Goal: Find specific page/section: Find specific page/section

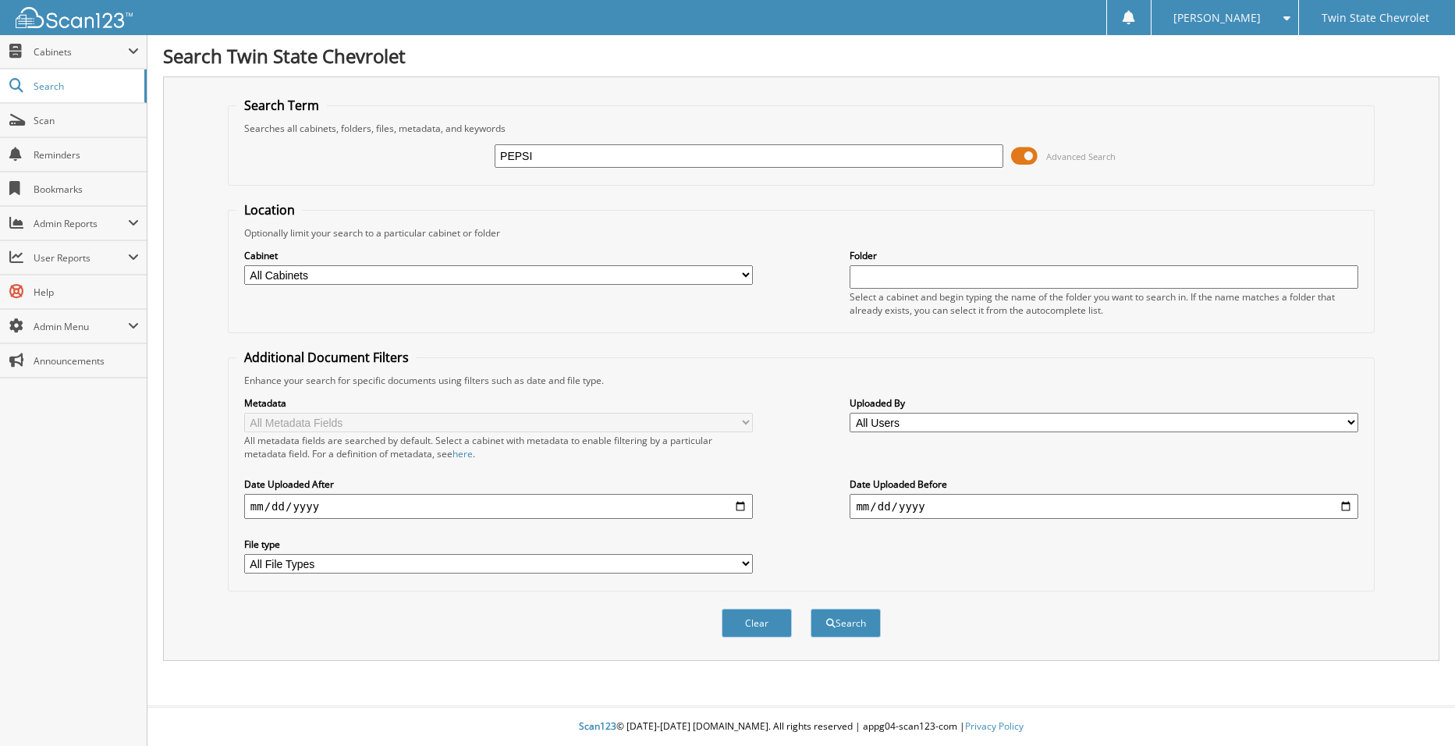
type input "PEPSI"
click at [811, 609] on button "Search" at bounding box center [846, 623] width 70 height 29
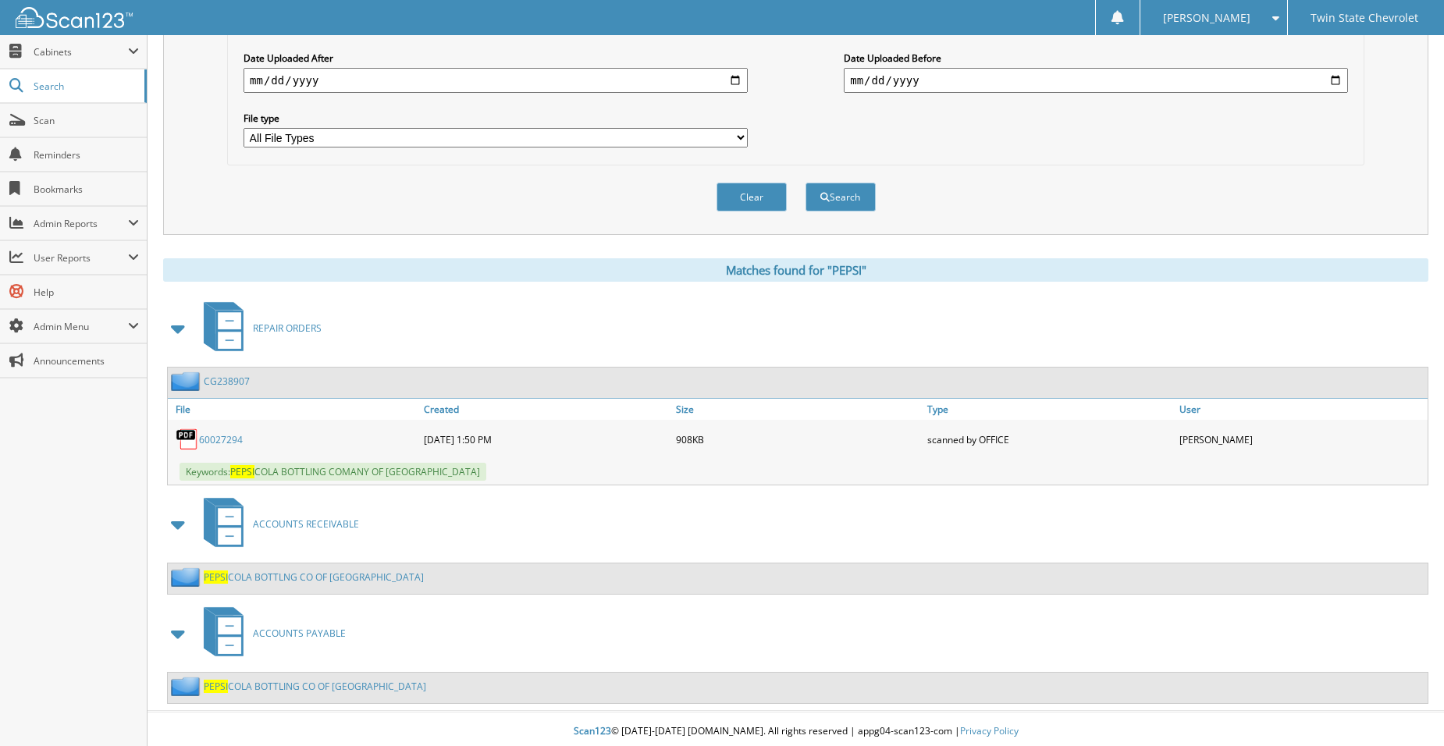
scroll to position [432, 0]
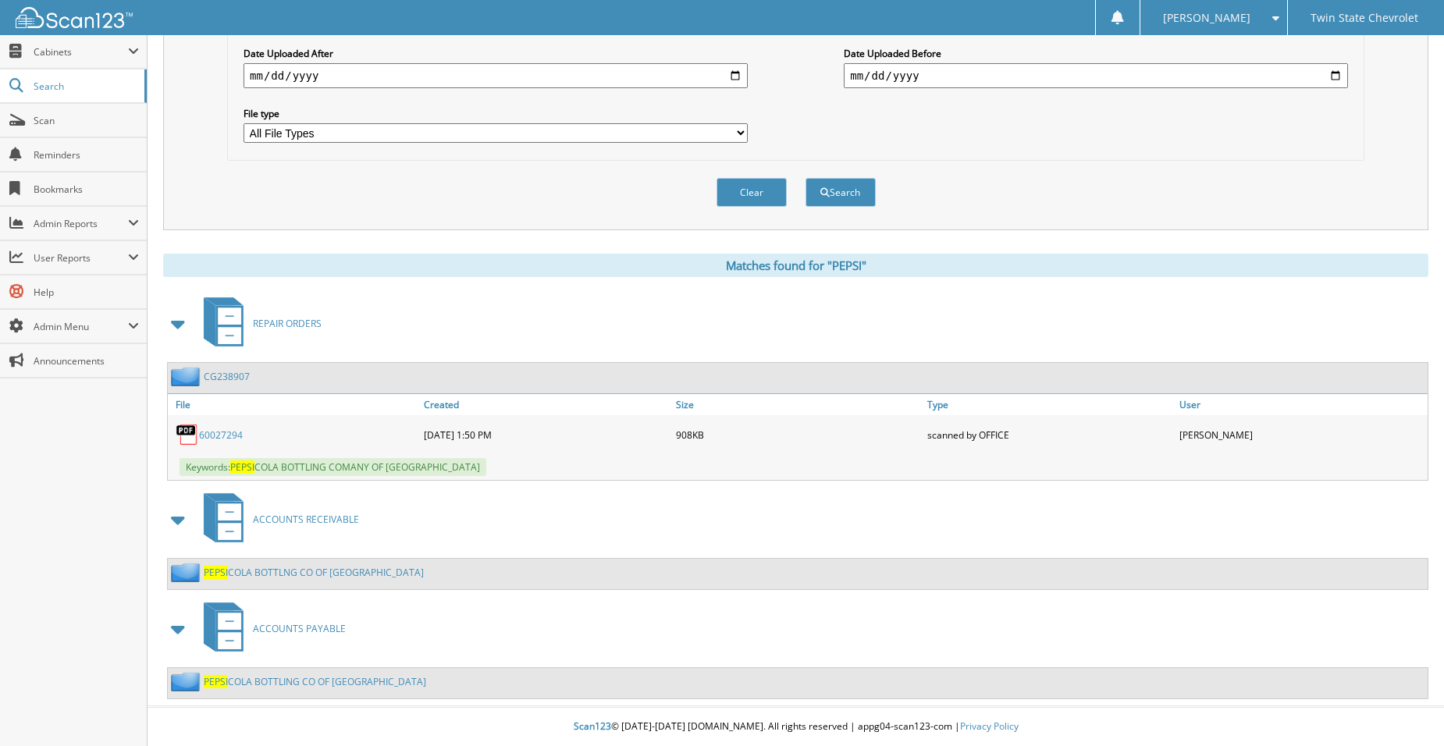
click at [339, 573] on link "PEPSI COLA BOTTLNG CO OF [GEOGRAPHIC_DATA]" at bounding box center [314, 572] width 220 height 13
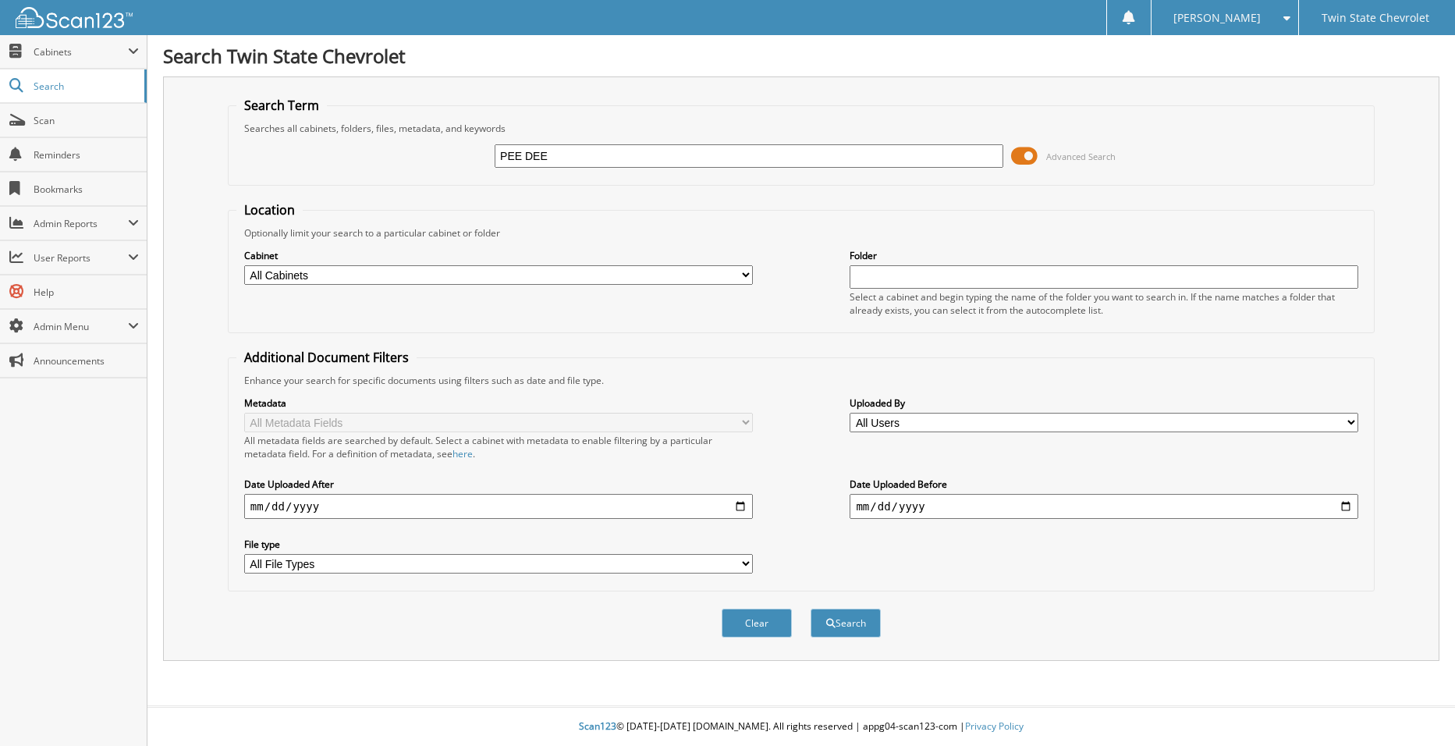
type input "PEE DEE"
click at [811, 609] on button "Search" at bounding box center [846, 623] width 70 height 29
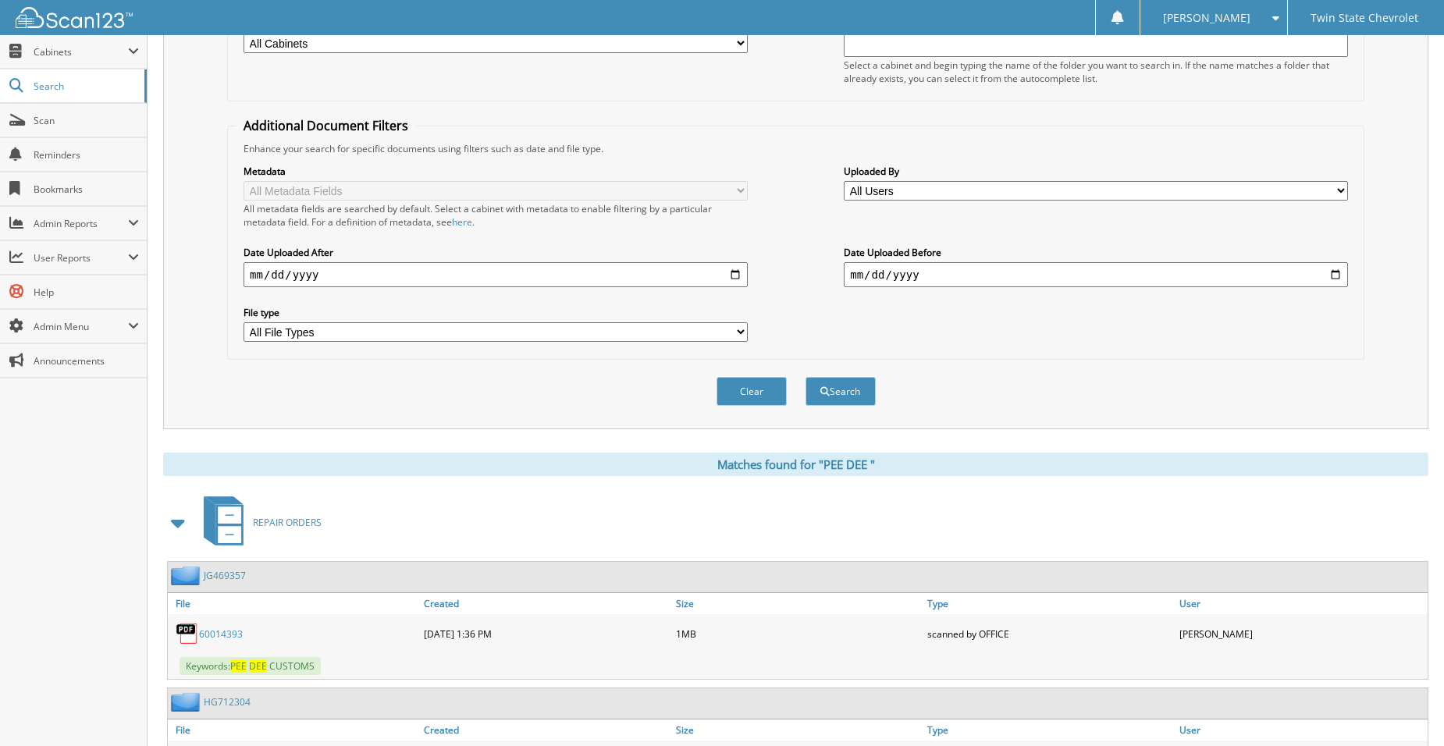
scroll to position [468, 0]
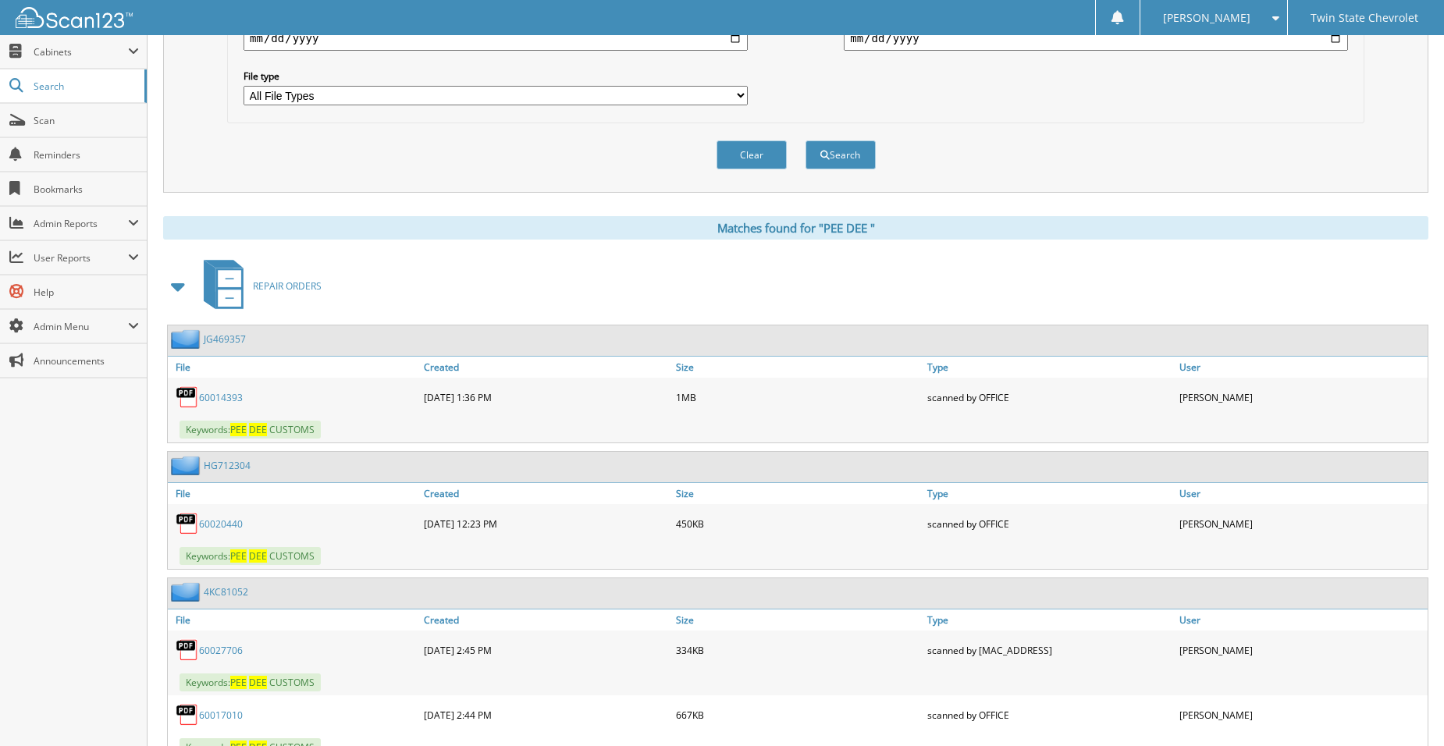
click at [182, 293] on span at bounding box center [179, 286] width 22 height 28
click at [182, 289] on span at bounding box center [179, 286] width 22 height 28
click at [176, 286] on span at bounding box center [179, 286] width 22 height 28
click at [172, 278] on span at bounding box center [179, 286] width 22 height 28
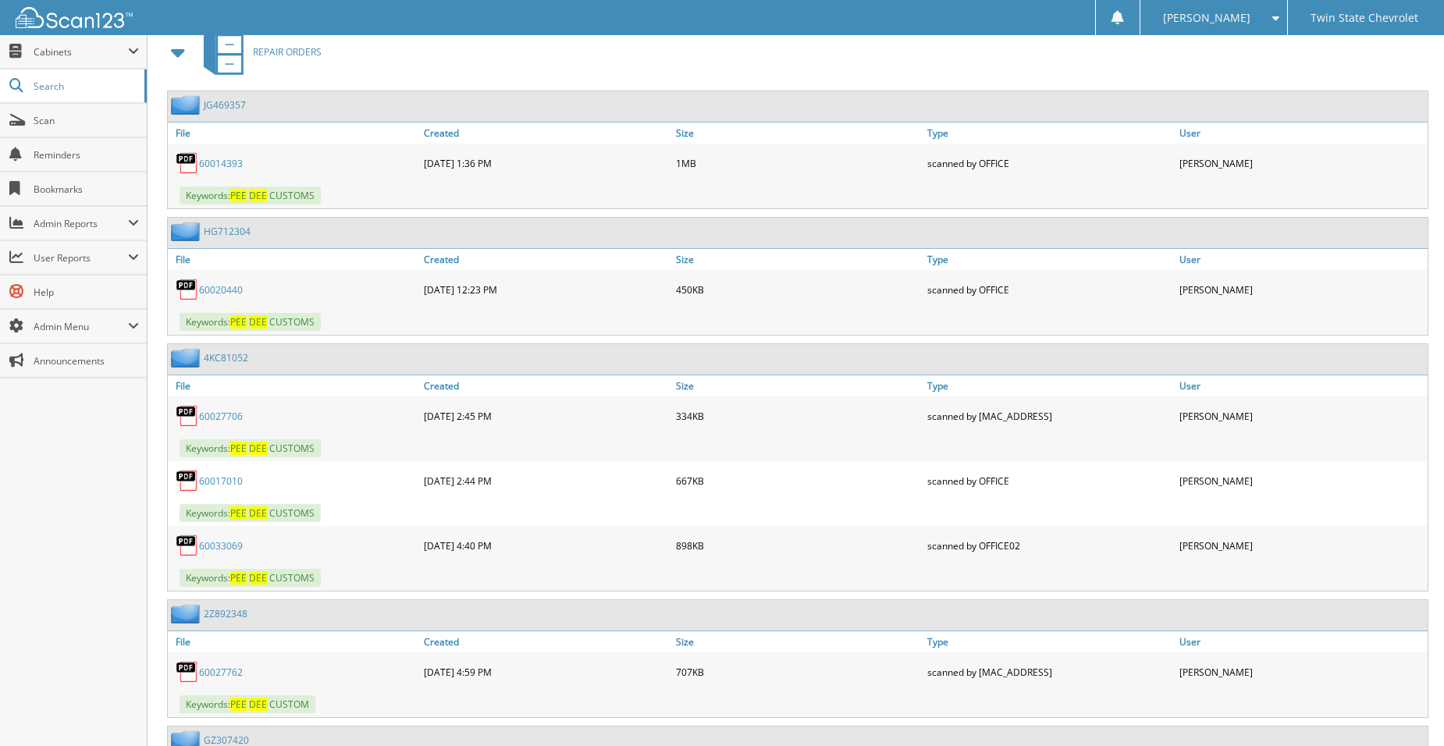
scroll to position [546, 0]
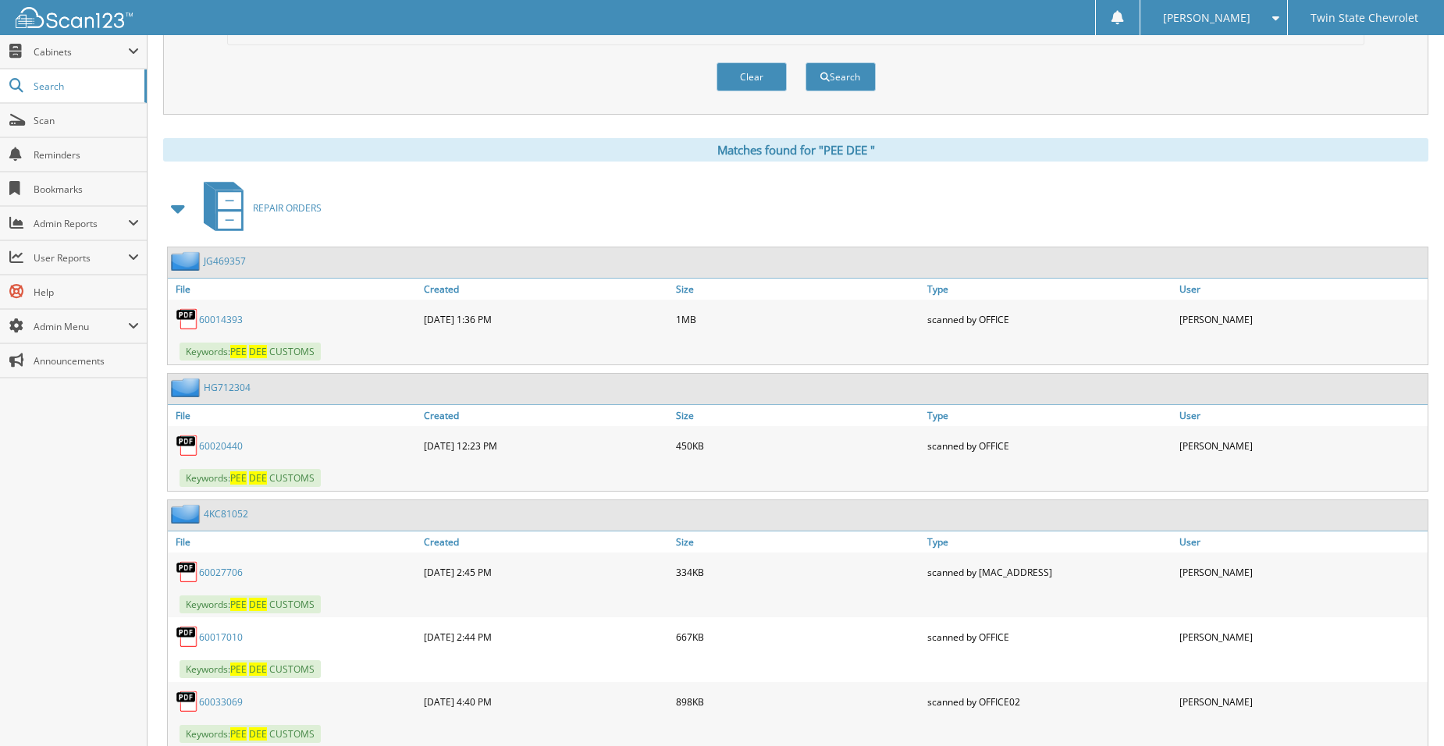
click at [178, 212] on span at bounding box center [179, 208] width 22 height 28
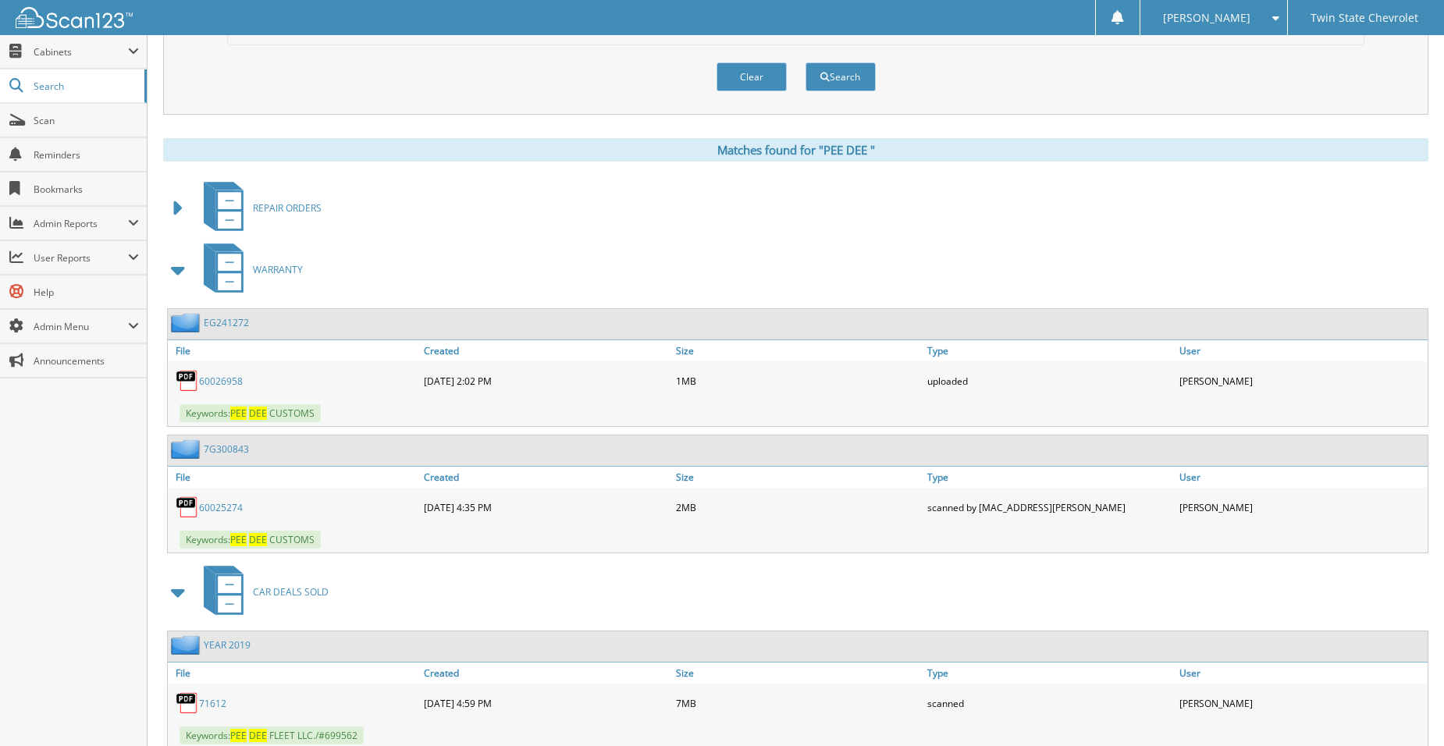
click at [180, 271] on span at bounding box center [179, 270] width 22 height 28
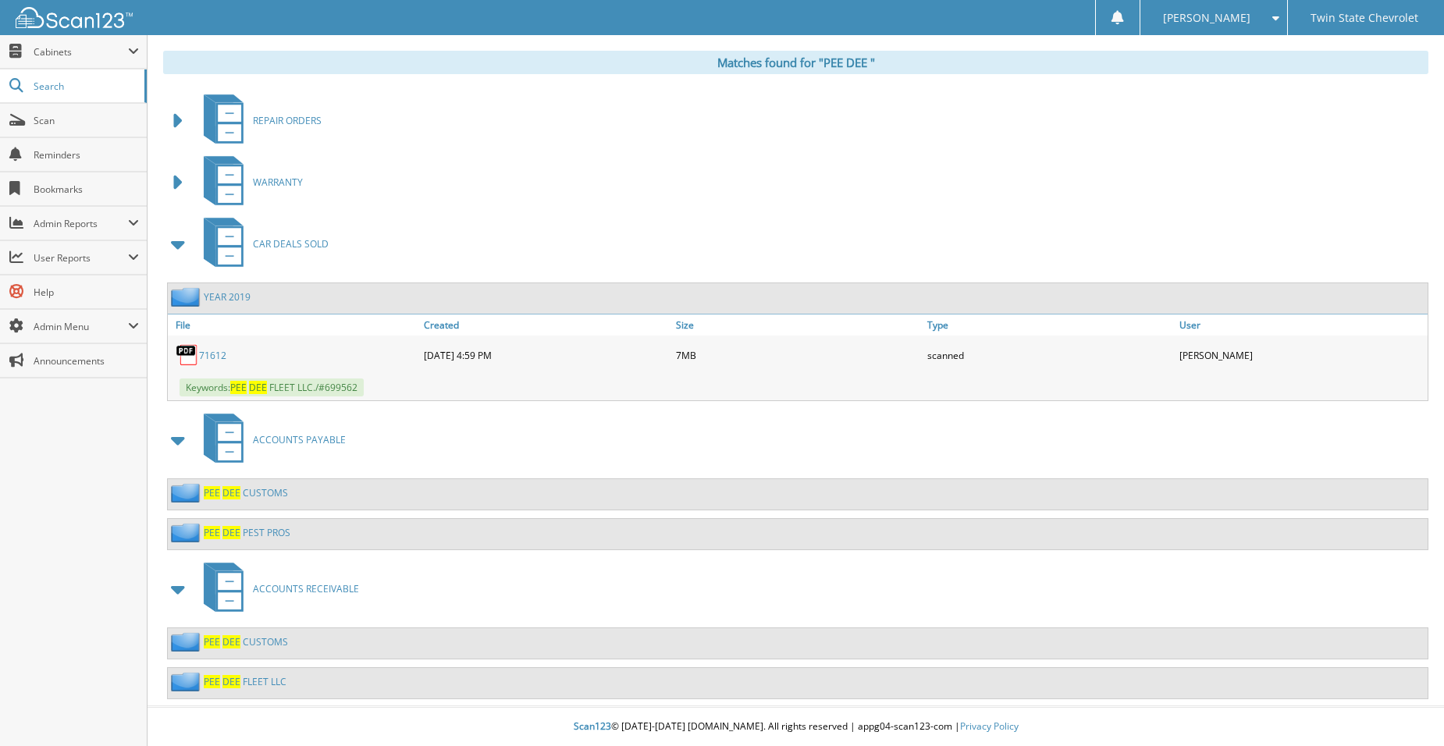
click at [183, 249] on span at bounding box center [179, 244] width 22 height 28
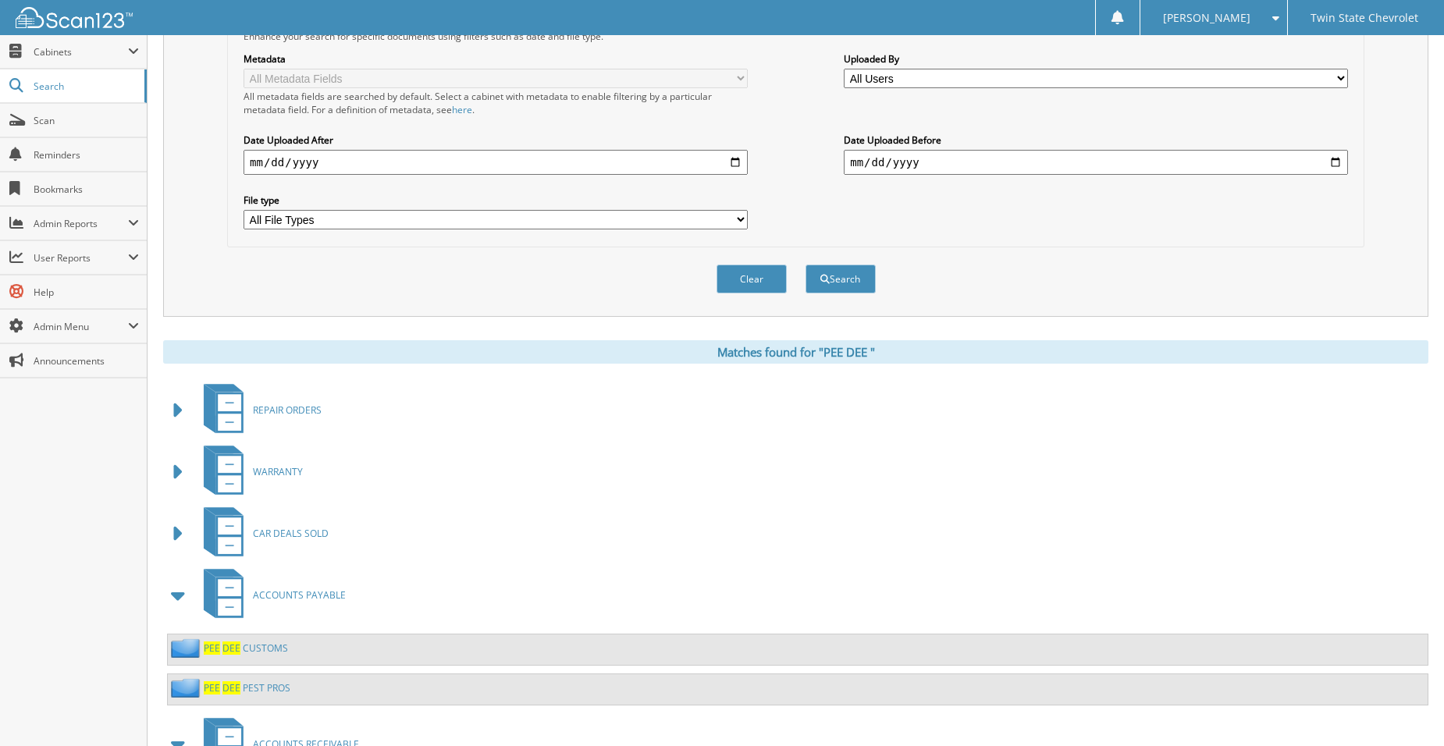
scroll to position [32, 0]
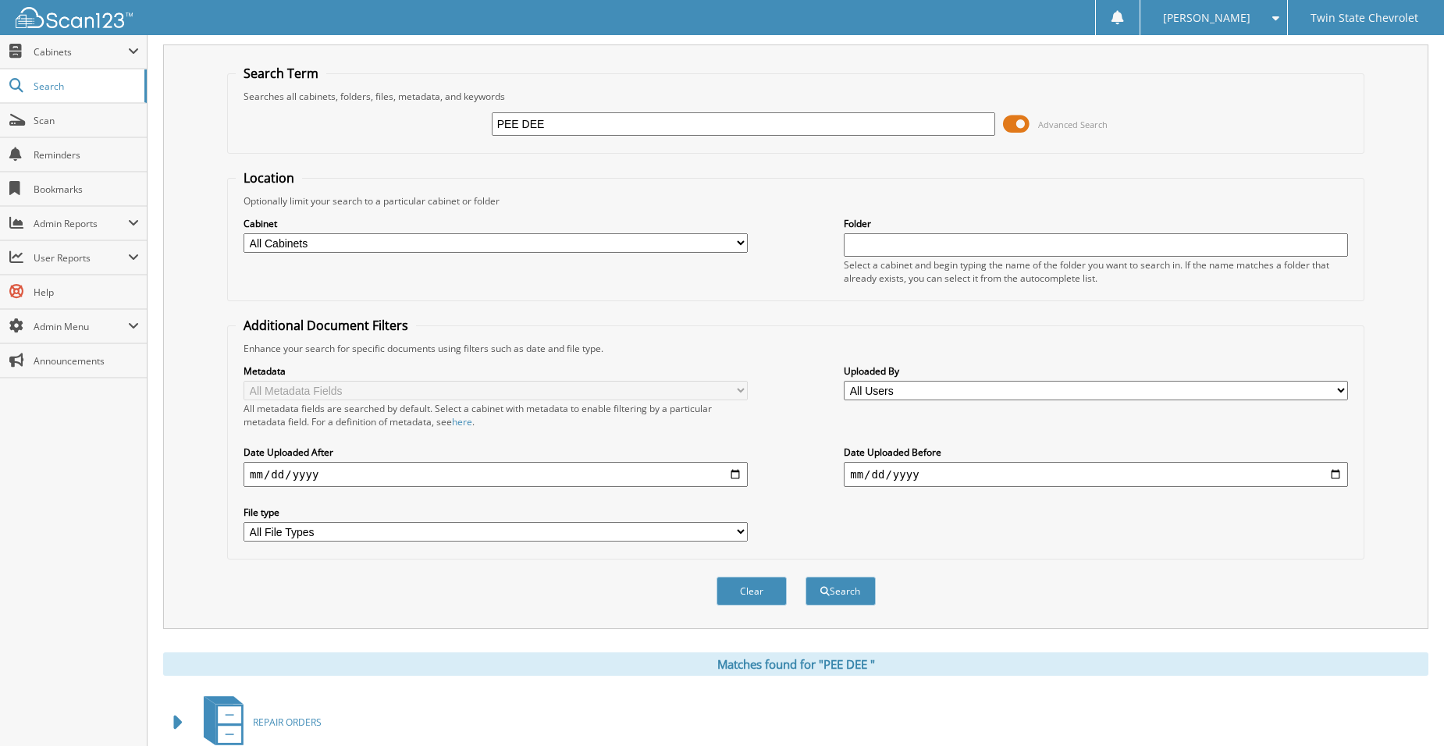
drag, startPoint x: 644, startPoint y: 122, endPoint x: 361, endPoint y: 129, distance: 283.4
click at [361, 129] on div "PEE DEE Advanced Search" at bounding box center [796, 124] width 1120 height 42
type input "E"
type input "PEPSI"
click at [805, 577] on button "Search" at bounding box center [840, 591] width 70 height 29
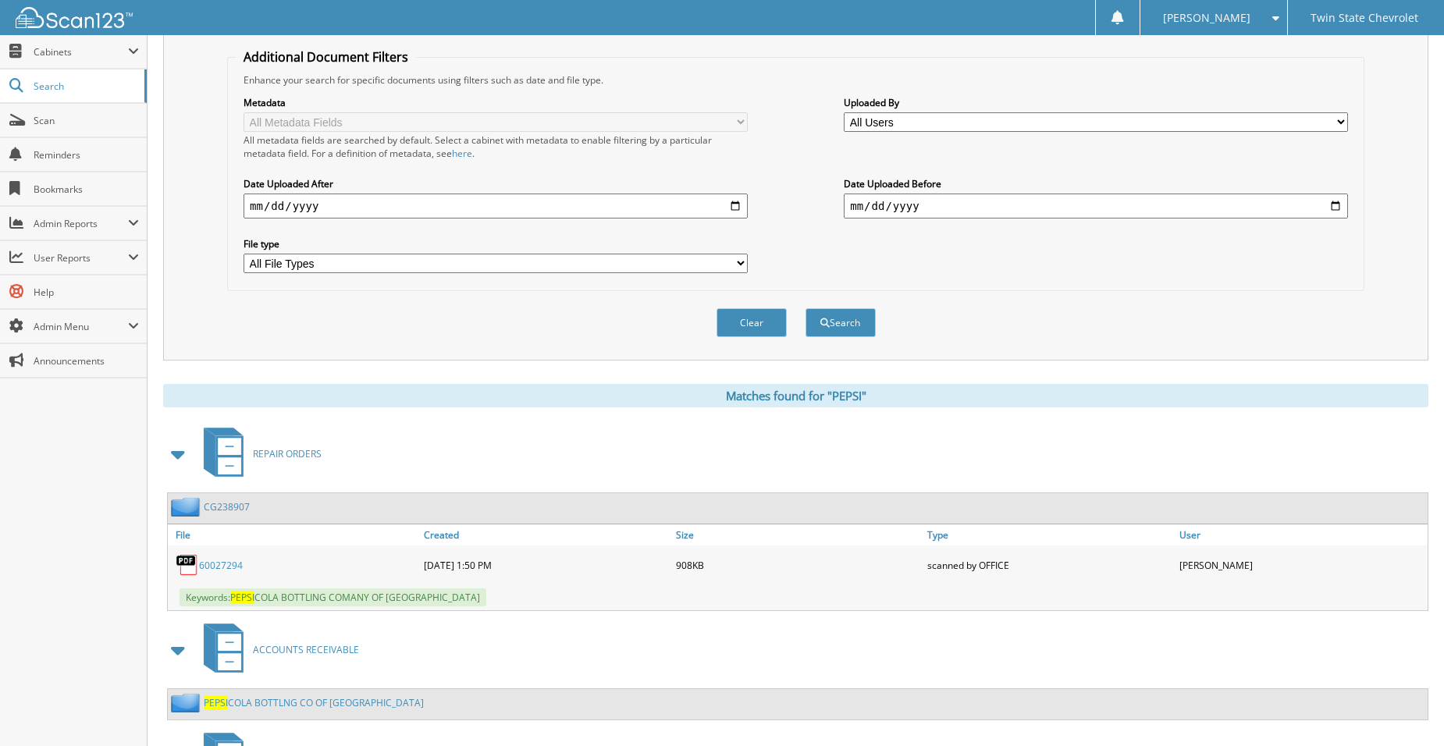
scroll to position [432, 0]
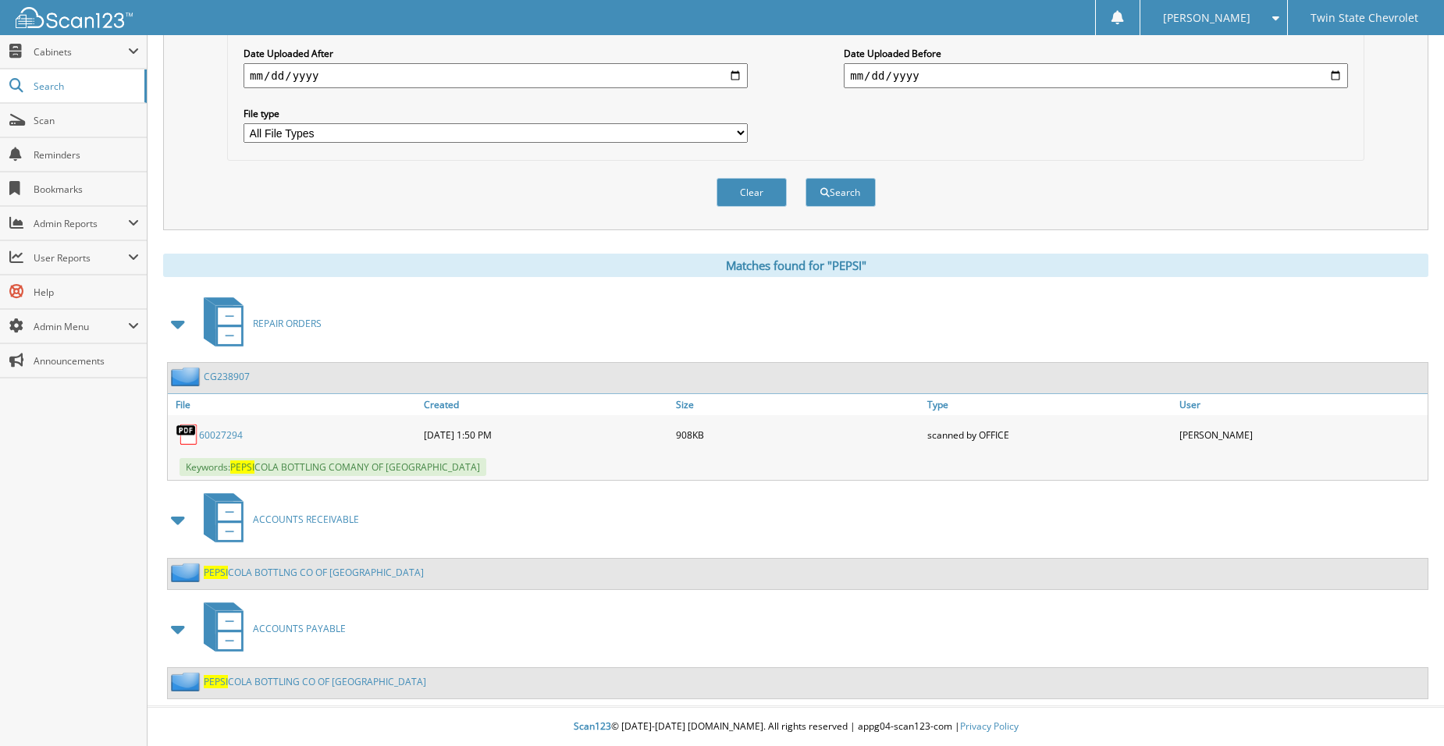
click at [179, 321] on span at bounding box center [179, 324] width 22 height 28
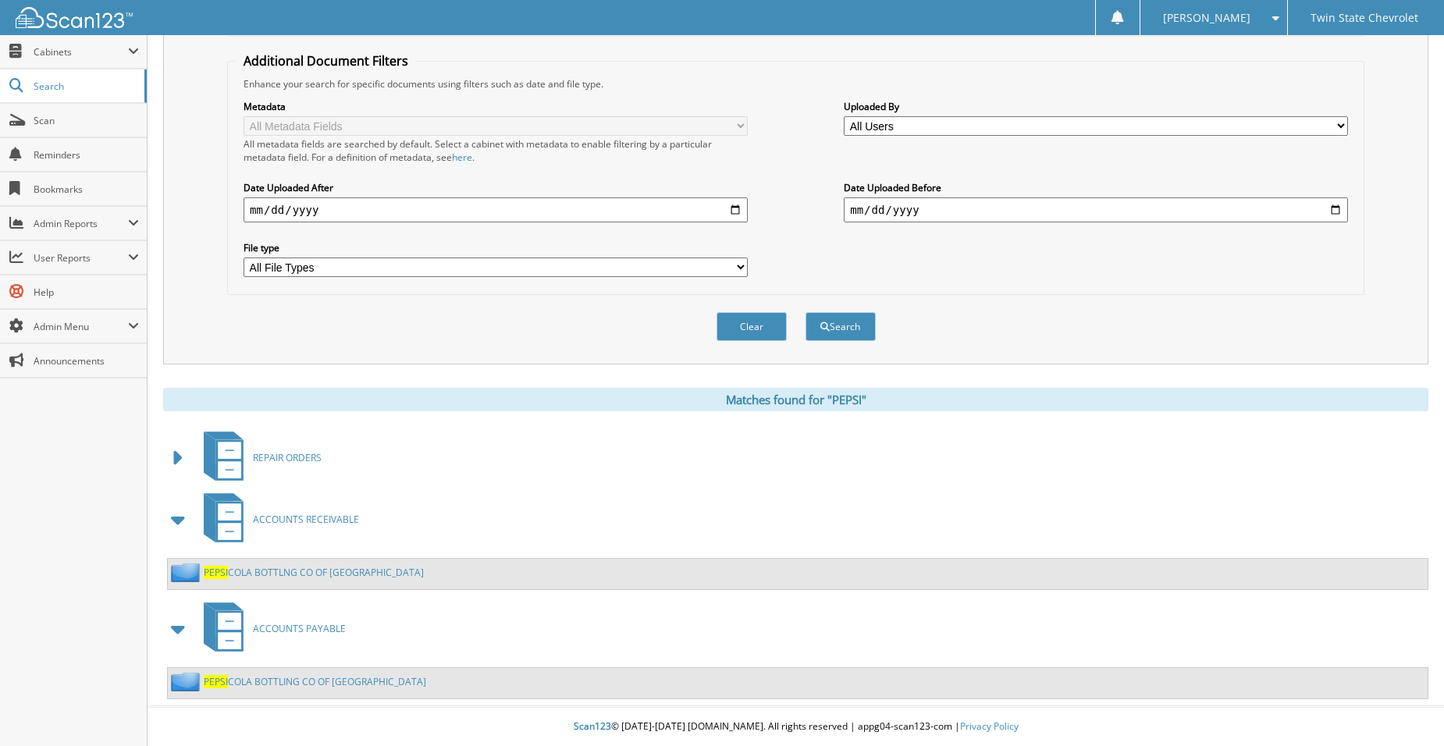
click at [272, 574] on link "PEPSI COLA BOTTLNG CO OF BENNETTSVILLE" at bounding box center [314, 572] width 220 height 13
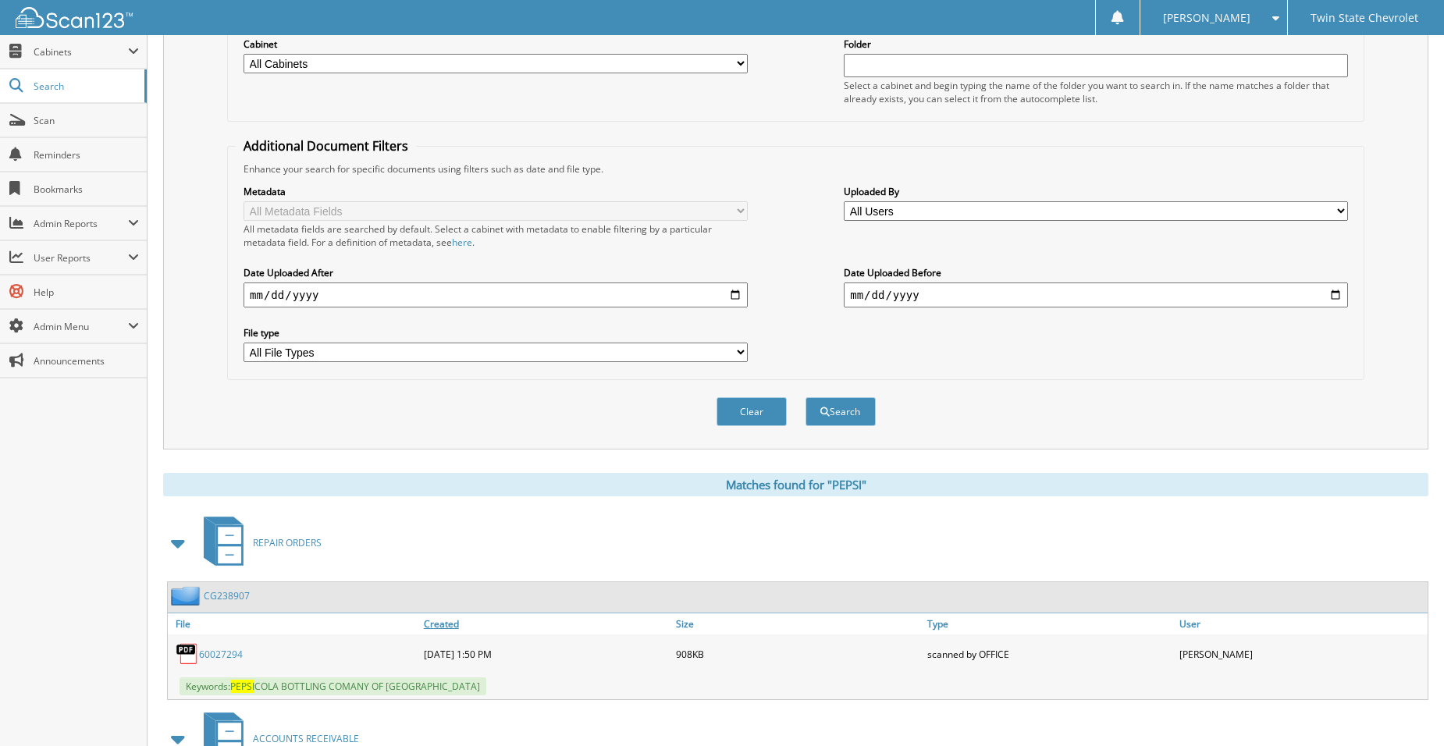
scroll to position [432, 0]
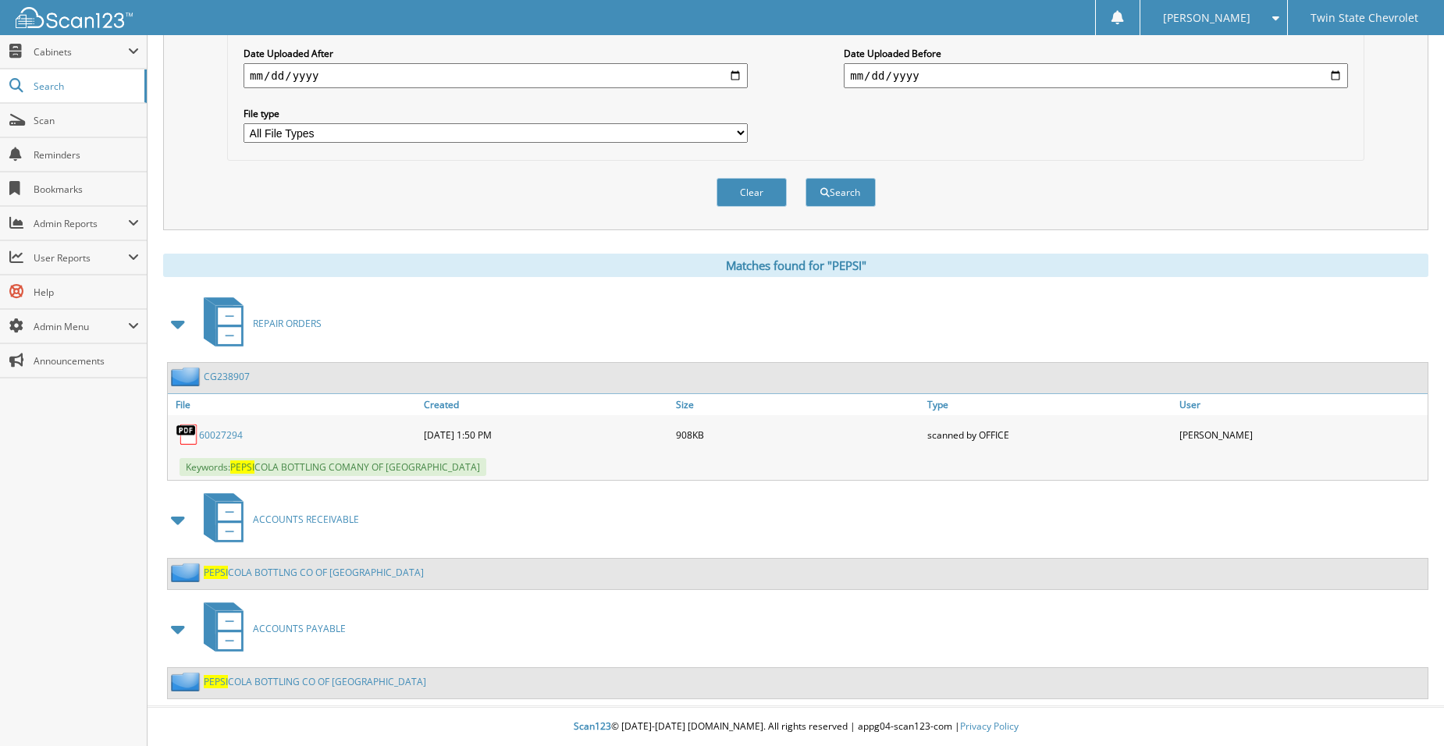
click at [182, 315] on span at bounding box center [179, 324] width 22 height 28
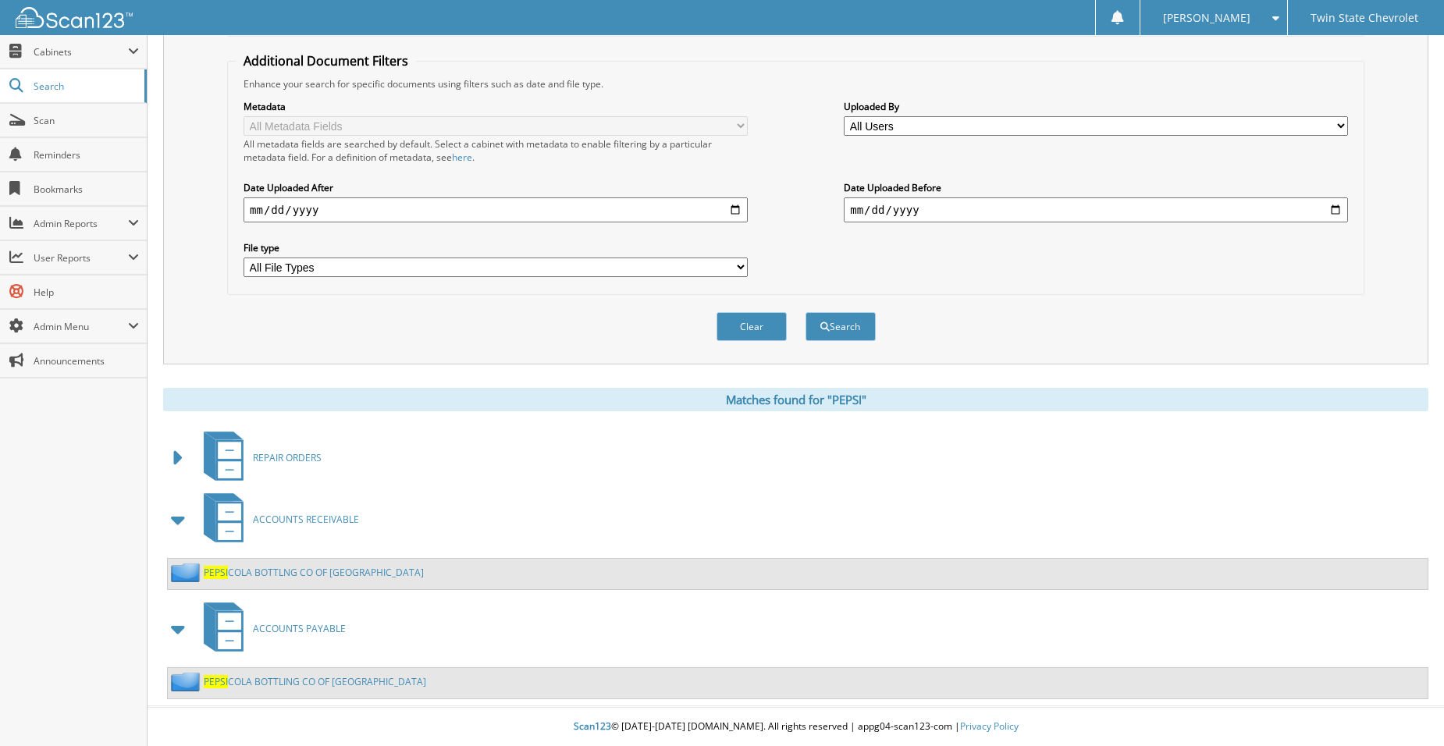
click at [273, 572] on link "PEPSI COLA BOTTLNG CO OF BENNETTSVILLE" at bounding box center [314, 572] width 220 height 13
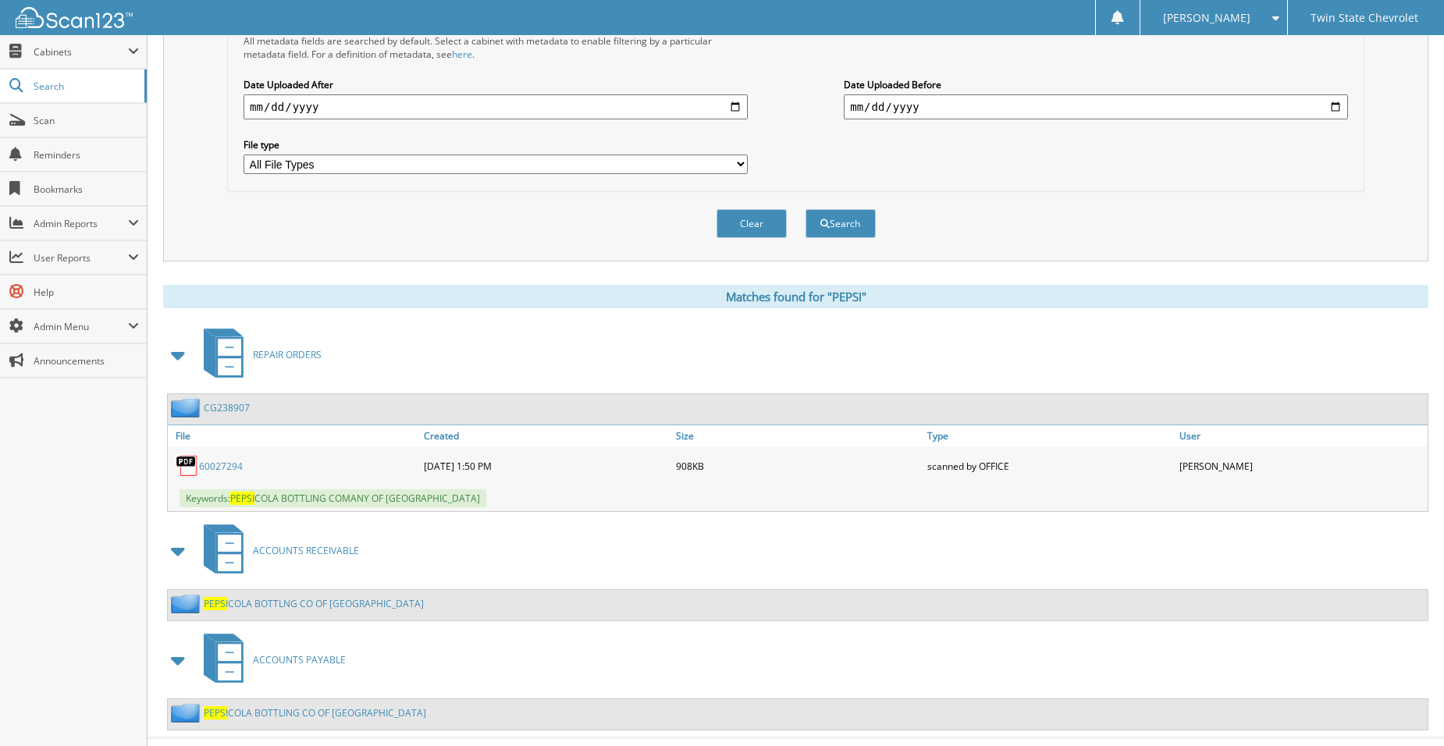
scroll to position [432, 0]
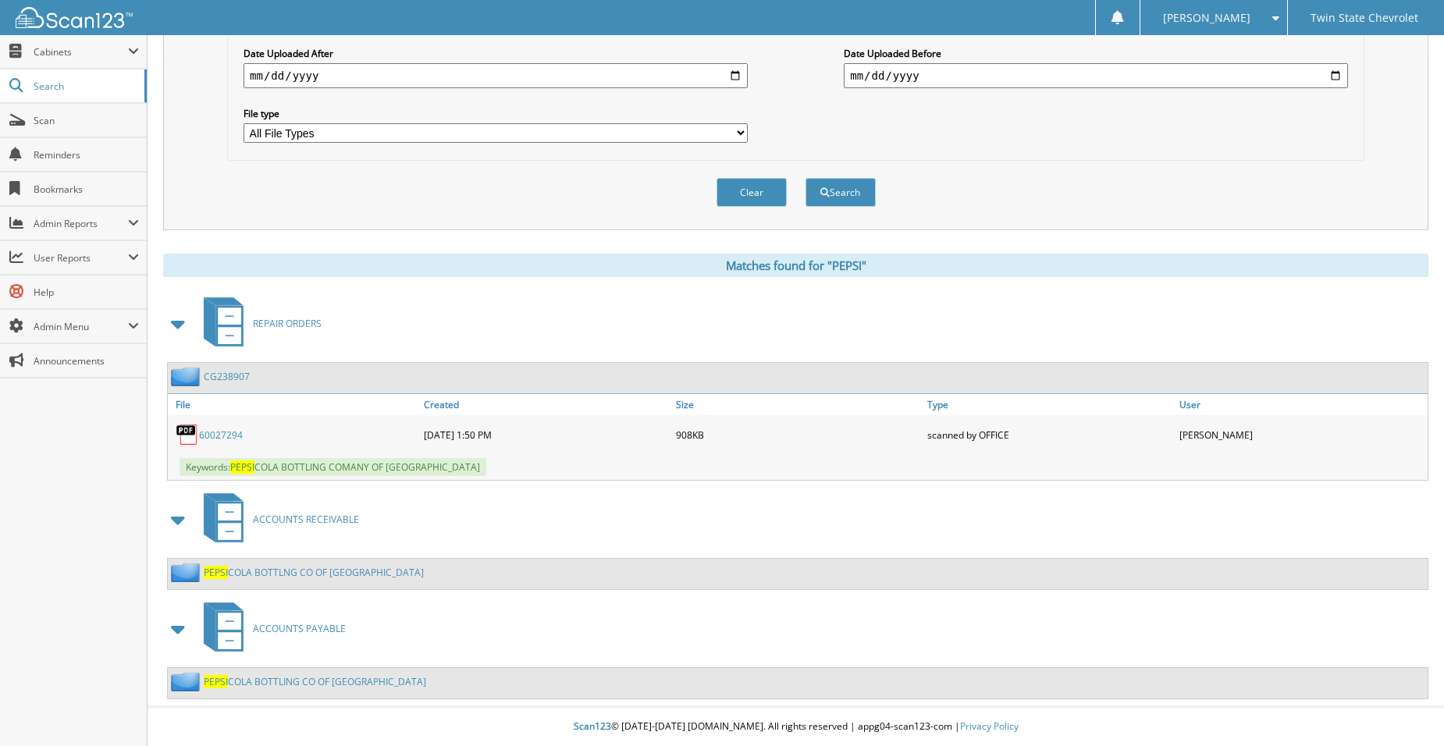
click at [307, 681] on link "PEPSI COLA BOTTLING CO OF BENNETTSVILLE" at bounding box center [315, 681] width 222 height 13
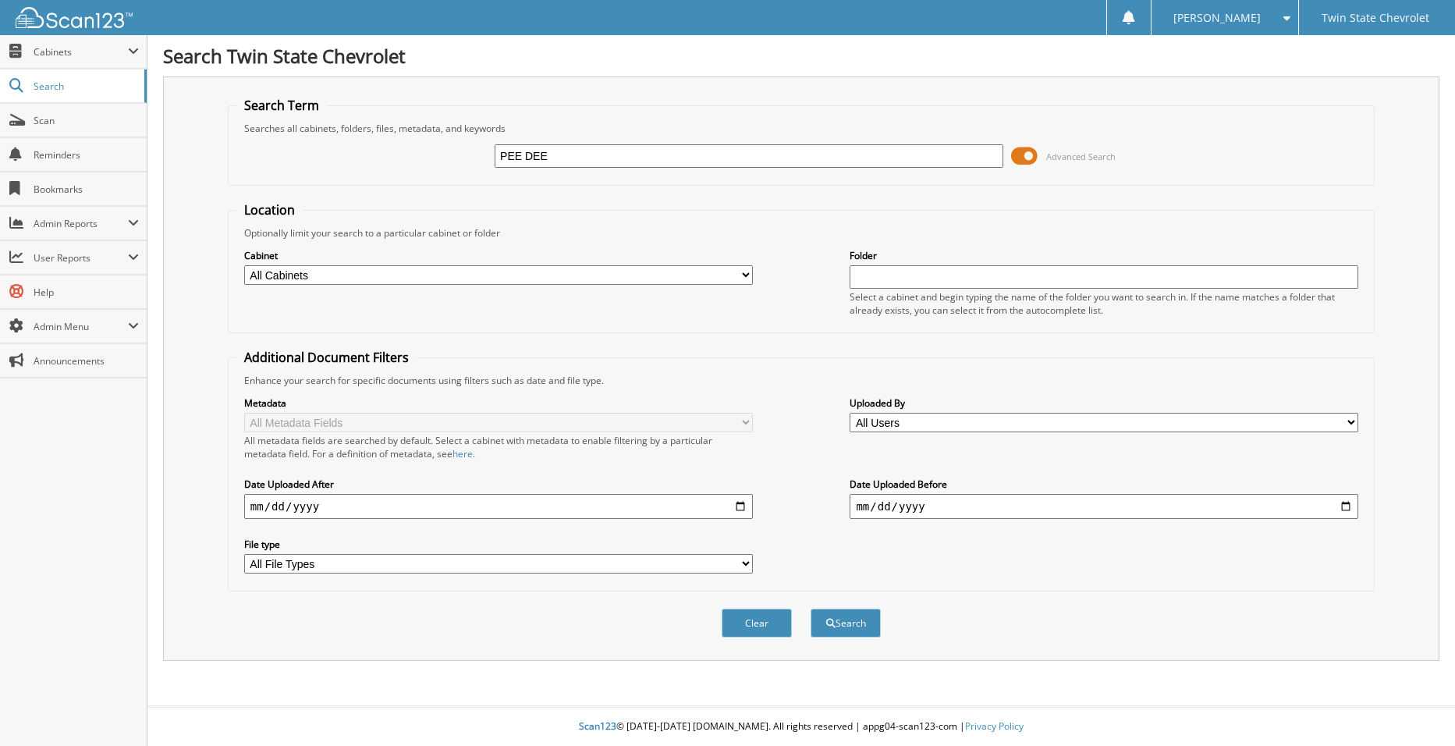
click at [670, 154] on input "PEE DEE" at bounding box center [749, 155] width 509 height 23
type input "PEE DEE FOOD SERVICES"
click at [873, 624] on button "Search" at bounding box center [846, 623] width 70 height 29
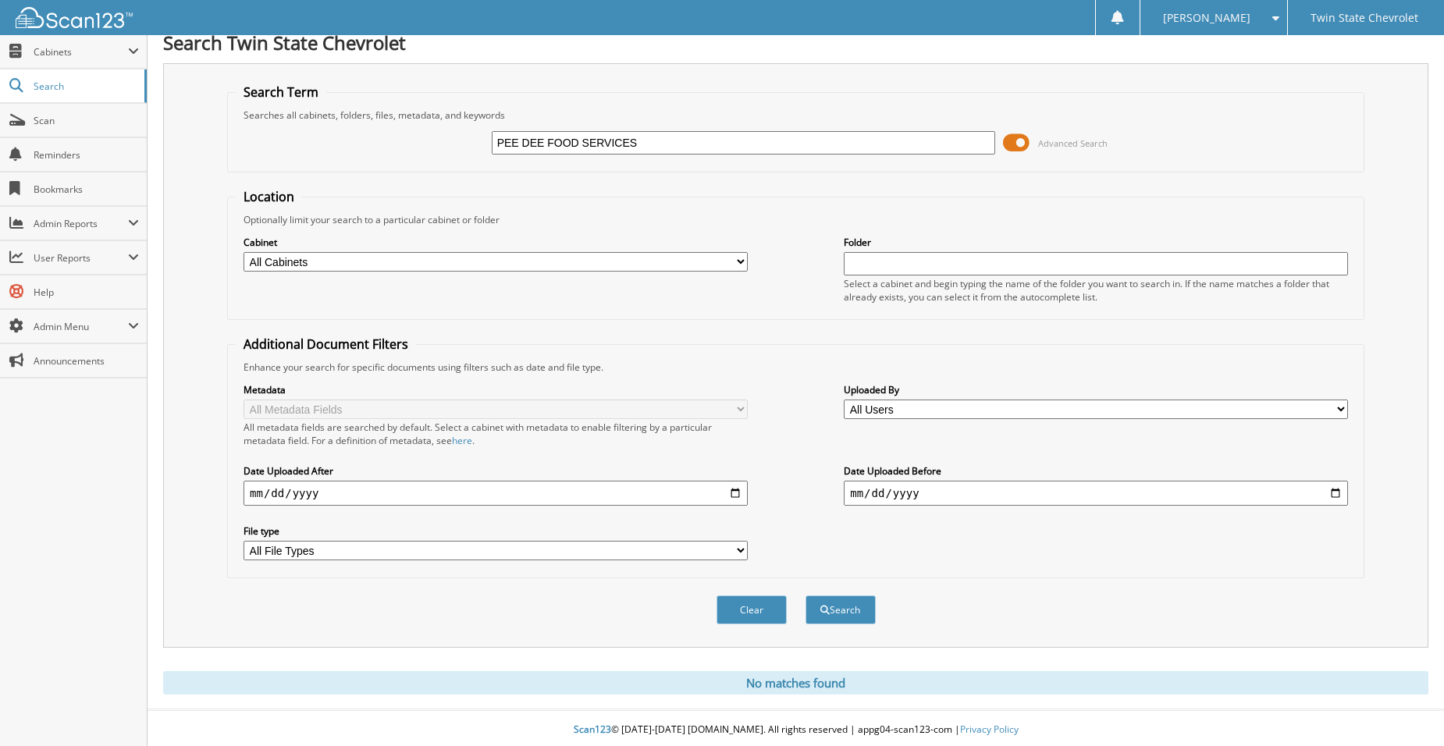
scroll to position [17, 0]
drag, startPoint x: 782, startPoint y: 147, endPoint x: 459, endPoint y: 145, distance: 323.1
click at [459, 145] on div "PEE DEE FOOD SERVICES Advanced Search" at bounding box center [796, 140] width 1120 height 42
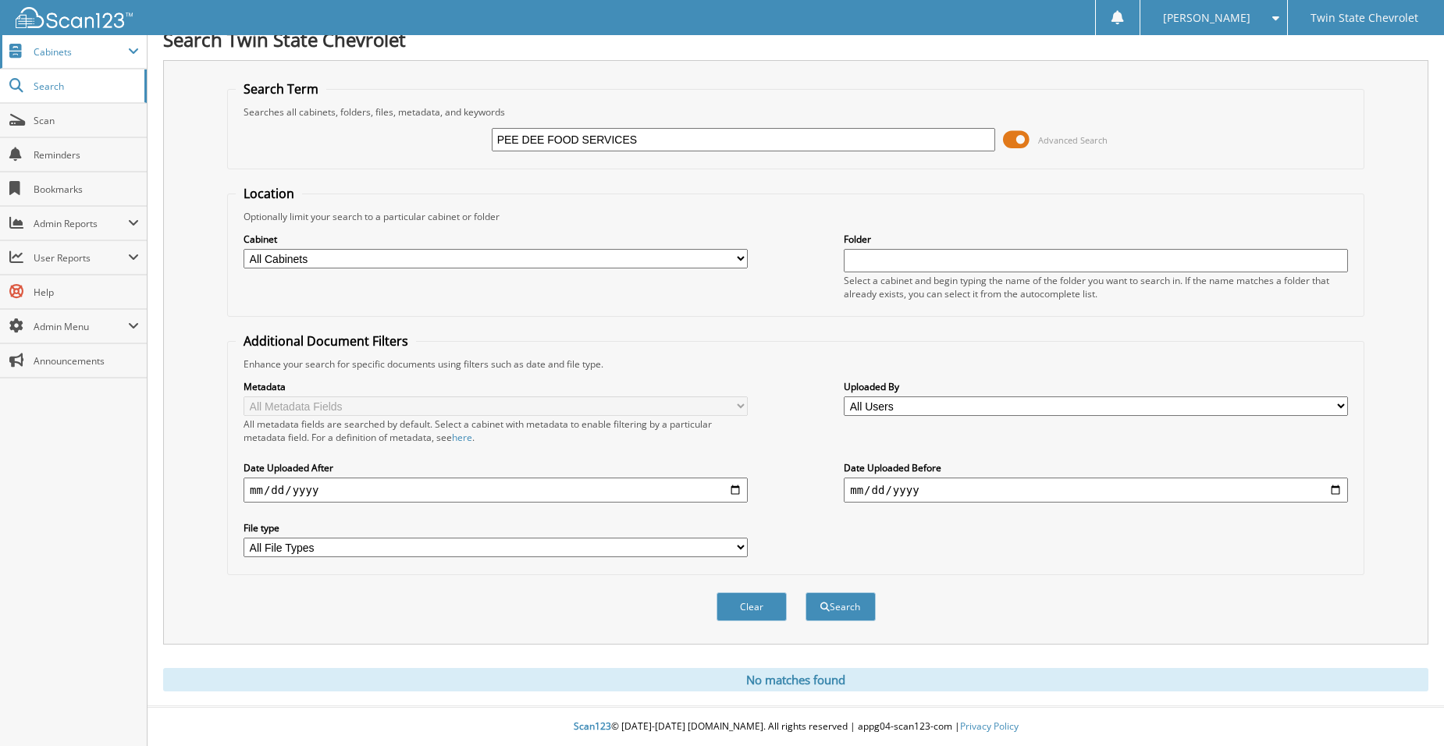
click at [91, 37] on span "Cabinets" at bounding box center [73, 52] width 147 height 34
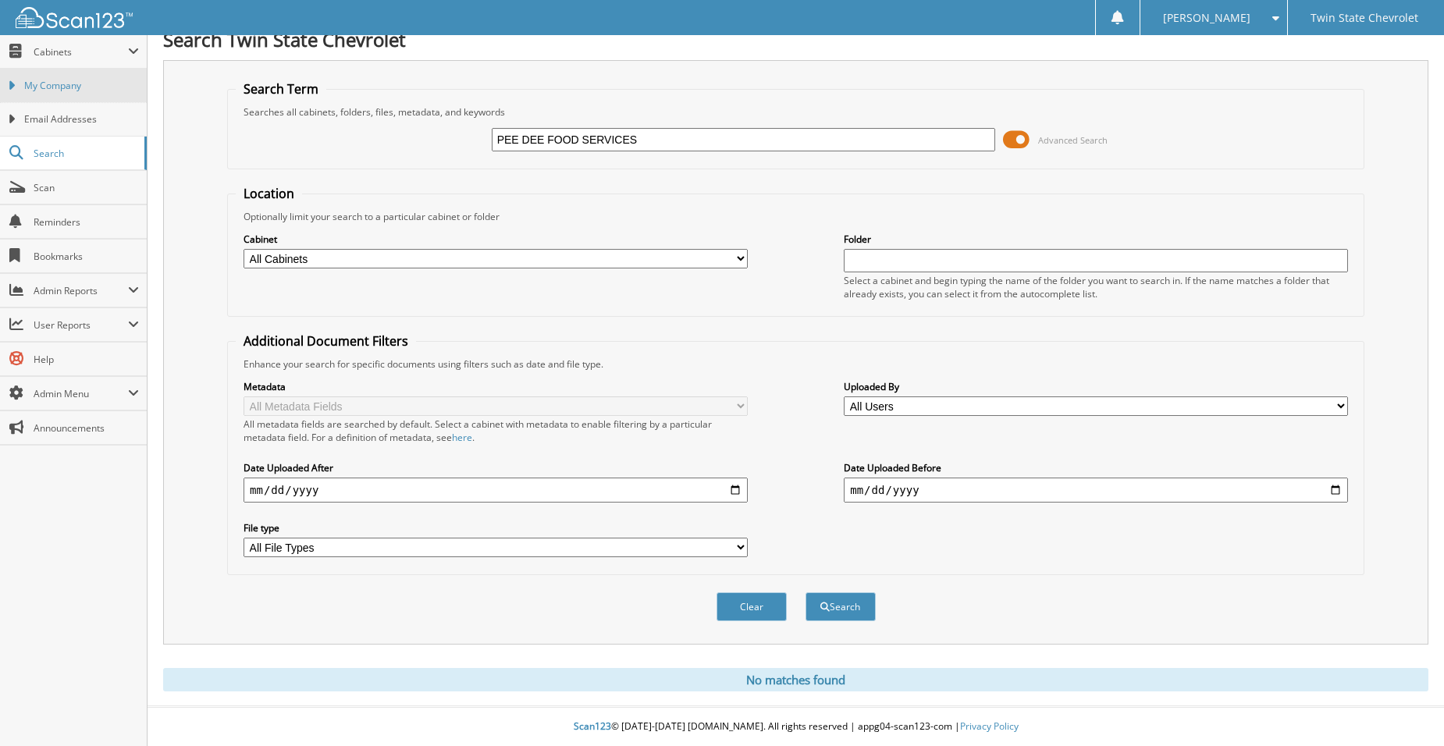
click at [69, 85] on span "My Company" at bounding box center [81, 86] width 115 height 14
